Goal: Navigation & Orientation: Find specific page/section

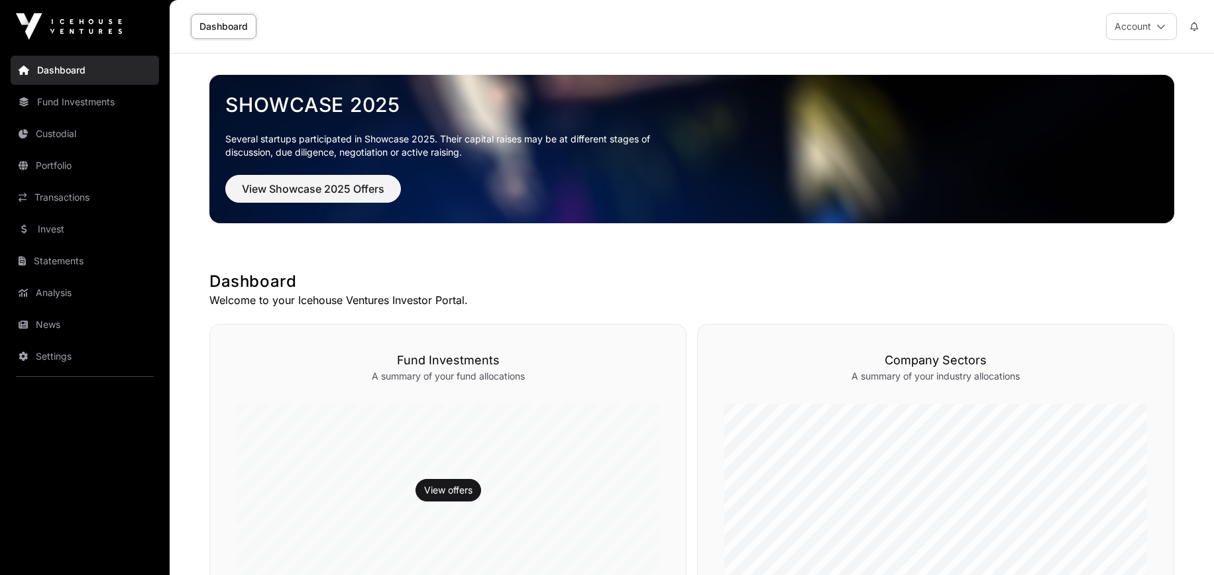
click at [101, 203] on link "Transactions" at bounding box center [85, 197] width 148 height 29
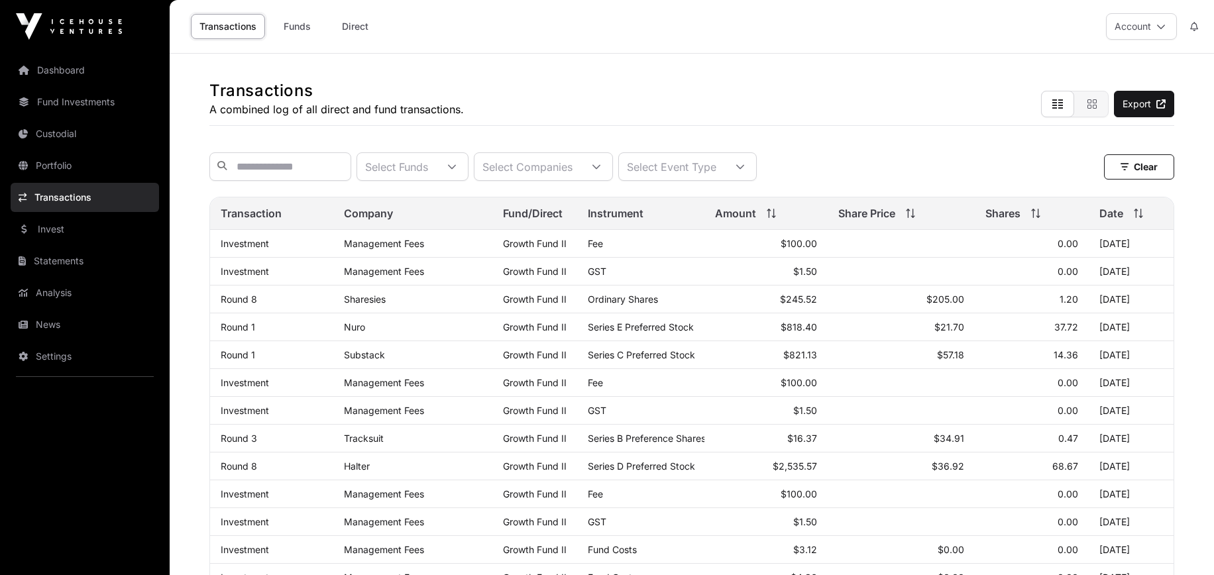
click at [65, 169] on link "Portfolio" at bounding box center [85, 165] width 148 height 29
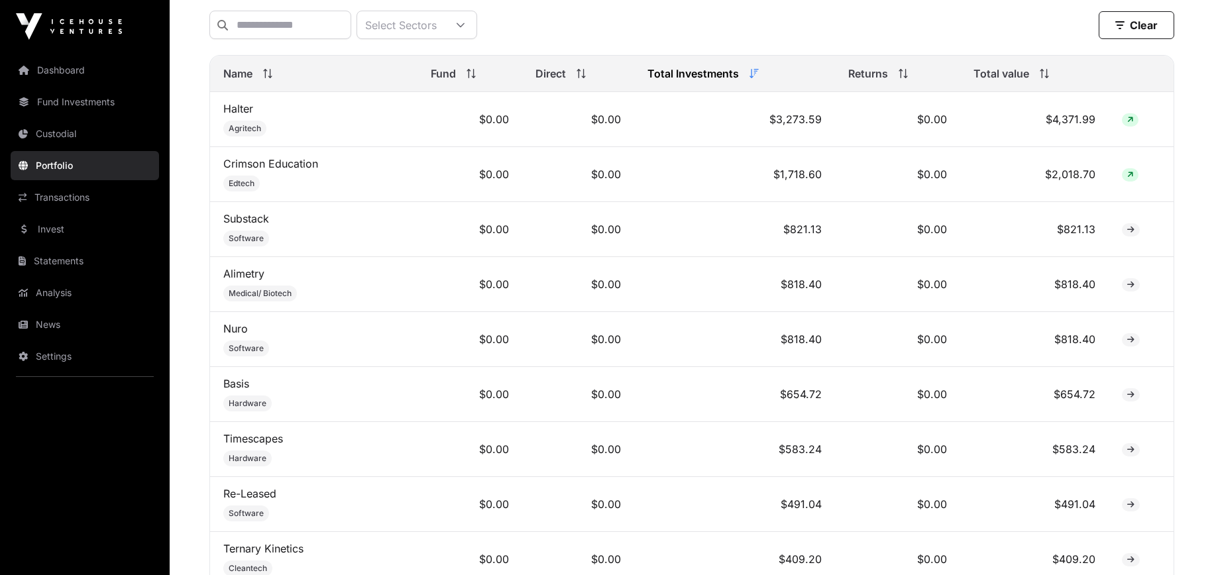
scroll to position [535, 0]
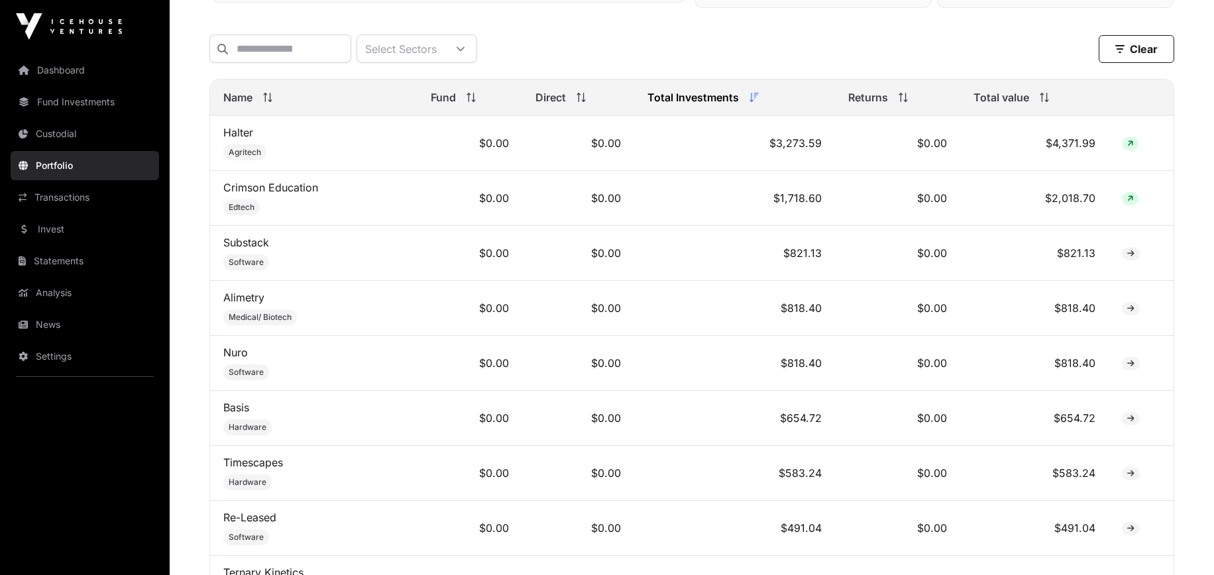
click at [62, 229] on link "Invest" at bounding box center [85, 229] width 148 height 29
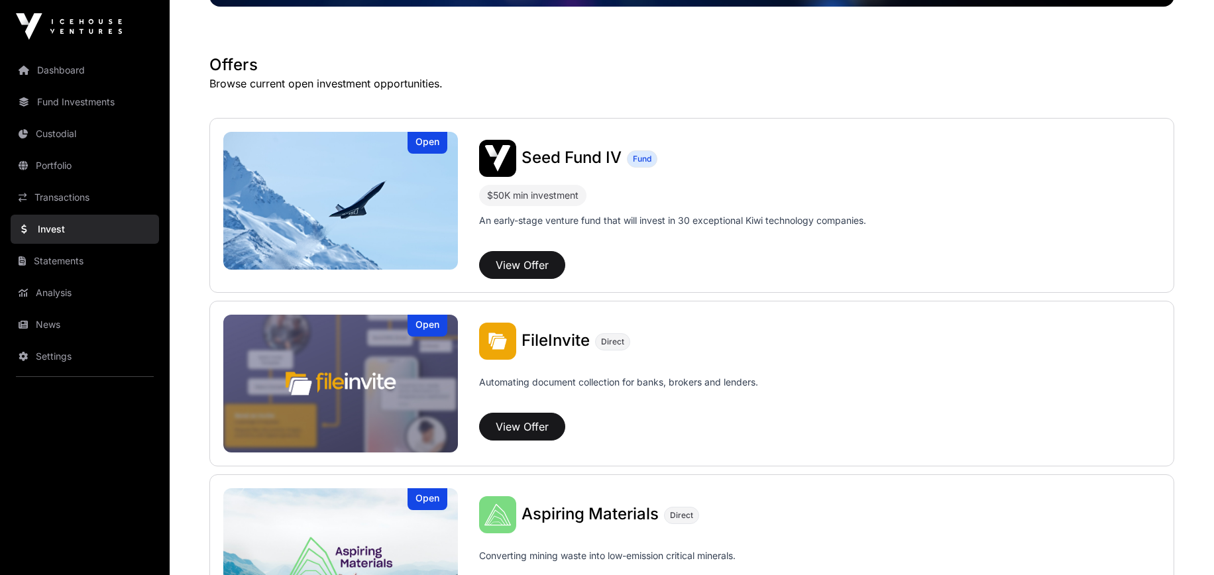
scroll to position [119, 0]
